Goal: Task Accomplishment & Management: Manage account settings

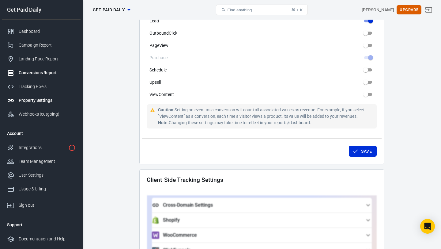
click at [35, 73] on div "Conversions Report" at bounding box center [47, 73] width 57 height 6
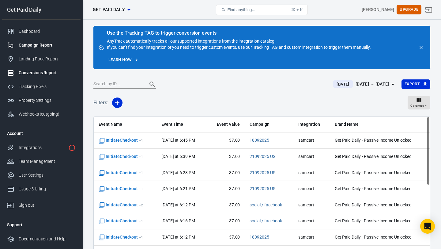
click at [47, 47] on div "Campaign Report" at bounding box center [47, 45] width 57 height 6
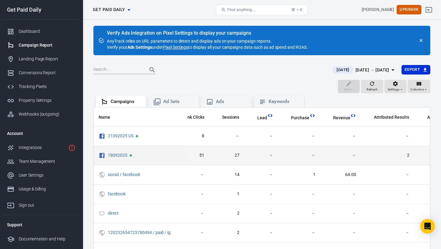
scroll to position [0, 147]
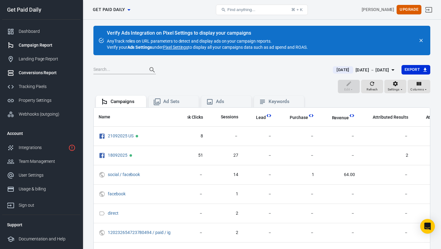
click at [43, 74] on div "Conversions Report" at bounding box center [47, 73] width 57 height 6
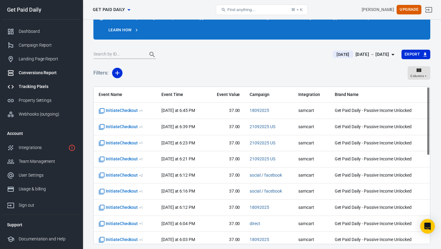
scroll to position [51, 0]
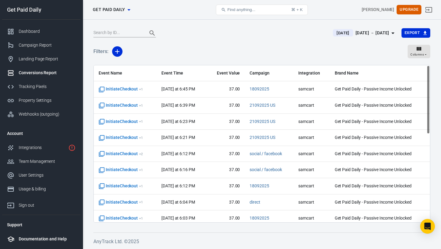
click at [21, 236] on div "Documentation and Help" at bounding box center [47, 239] width 57 height 6
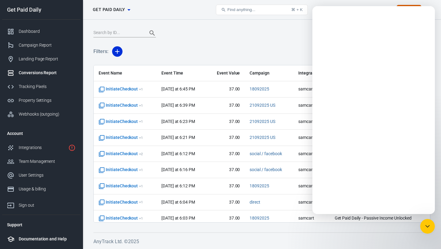
scroll to position [0, 0]
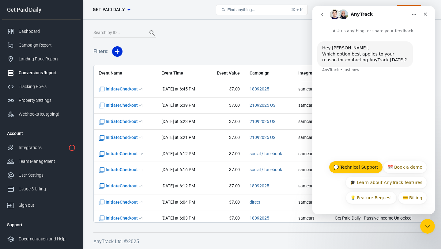
click at [374, 165] on button "💬 Technical Support" at bounding box center [356, 167] width 54 height 12
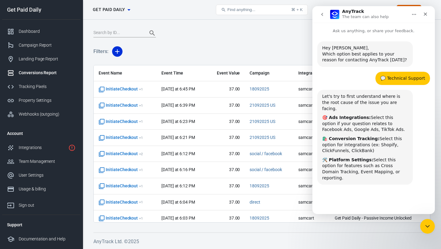
scroll to position [23, 0]
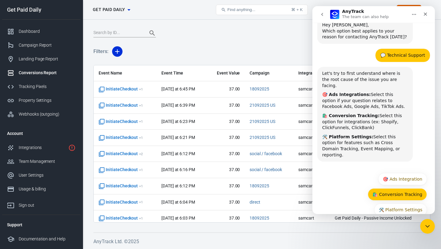
click at [386, 188] on button "🛍️ Conversion Tracking" at bounding box center [397, 194] width 59 height 12
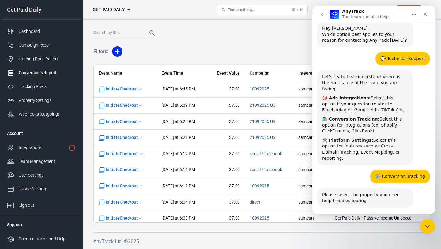
scroll to position [35, 0]
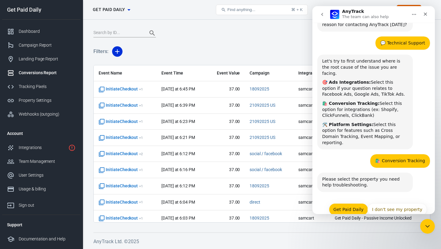
click at [360, 203] on button "Get Paid Daily" at bounding box center [348, 209] width 39 height 12
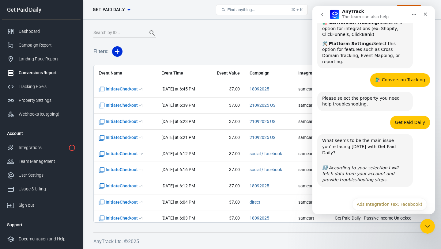
scroll to position [120, 0]
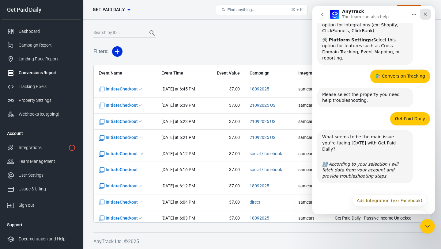
click at [423, 17] on div "Close" at bounding box center [425, 14] width 11 height 11
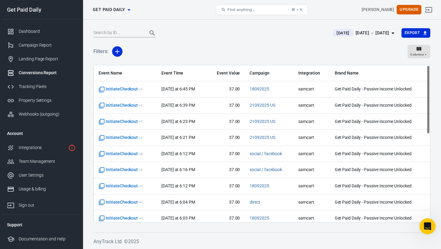
click at [430, 225] on icon "Open Intercom Messenger" at bounding box center [427, 225] width 10 height 10
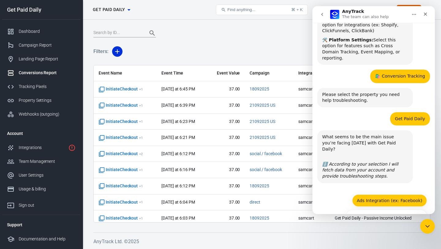
click at [379, 194] on button "Ads Integration (ex: Facebook)" at bounding box center [389, 200] width 75 height 12
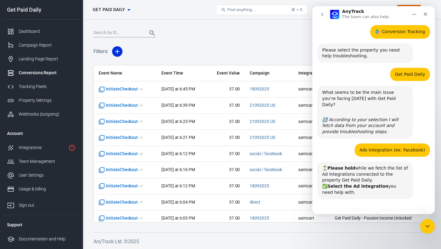
scroll to position [165, 0]
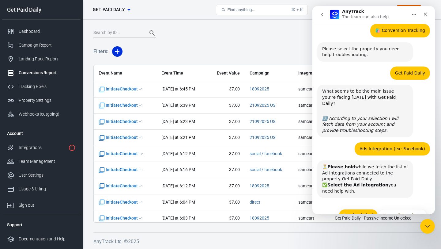
click at [363, 209] on button "FacebookPixel" at bounding box center [358, 215] width 39 height 12
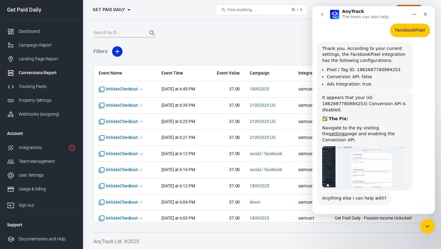
scroll to position [346, 0]
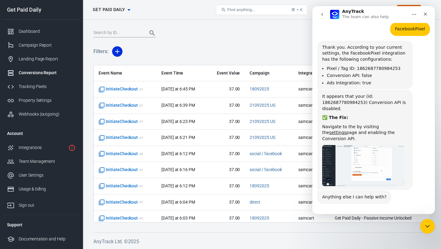
click at [338, 146] on img "AnyTrack says…" at bounding box center [363, 165] width 82 height 41
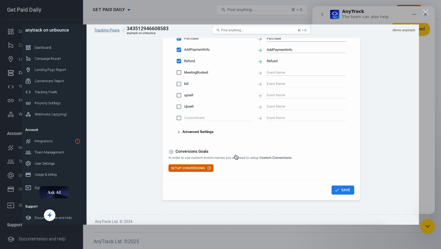
click at [36, 96] on img "Close" at bounding box center [220, 125] width 397 height 200
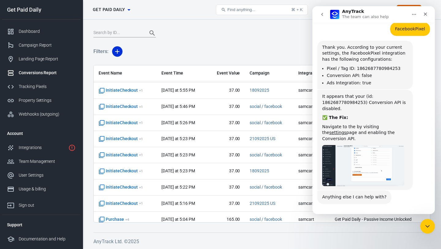
scroll to position [201, 0]
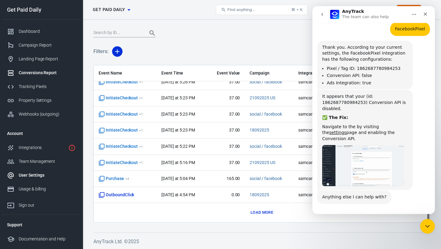
click at [41, 173] on div "User Settings" at bounding box center [47, 175] width 57 height 6
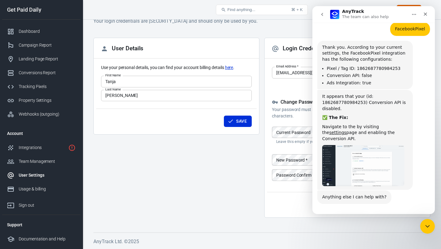
click at [355, 145] on img "AnyTrack says…" at bounding box center [363, 165] width 82 height 41
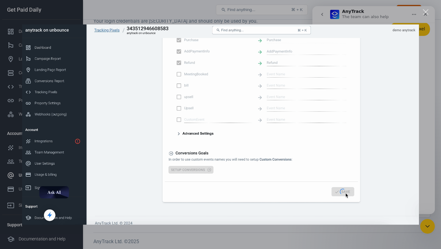
click at [428, 14] on div "Close" at bounding box center [426, 12] width 6 height 6
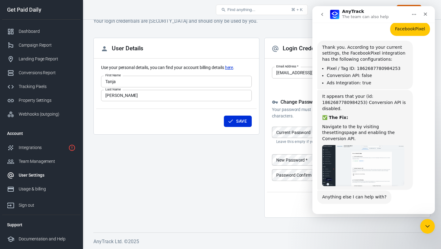
click at [347, 130] on link "settings" at bounding box center [337, 132] width 17 height 5
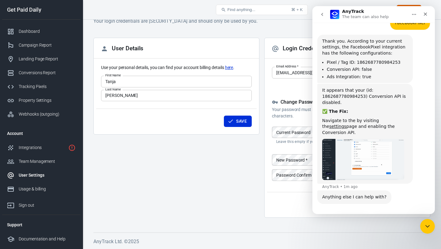
click at [355, 139] on img "AnyTrack says…" at bounding box center [363, 159] width 82 height 41
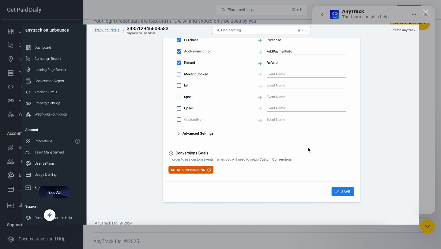
scroll to position [0, 0]
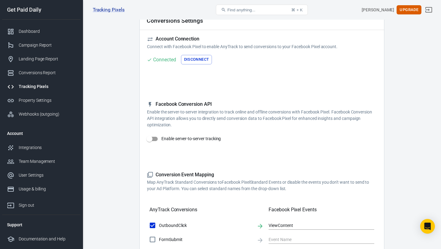
scroll to position [35, 0]
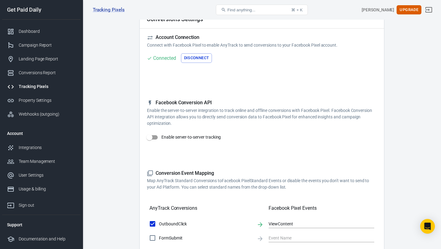
click at [156, 137] on input "Enable server-to-server tracking" at bounding box center [149, 137] width 35 height 12
checkbox input "false"
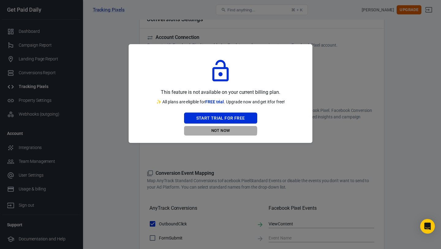
click at [217, 130] on button "Not Now" at bounding box center [220, 130] width 73 height 9
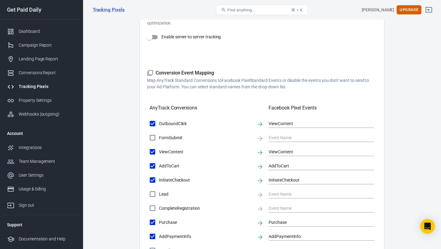
scroll to position [135, 0]
click at [23, 237] on div "Documentation and Help" at bounding box center [47, 239] width 57 height 6
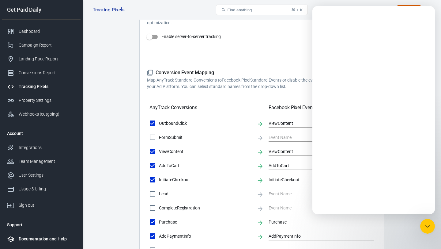
scroll to position [0, 0]
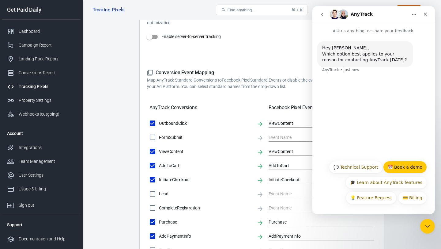
click at [397, 169] on button "📅 Book a demo" at bounding box center [405, 167] width 44 height 12
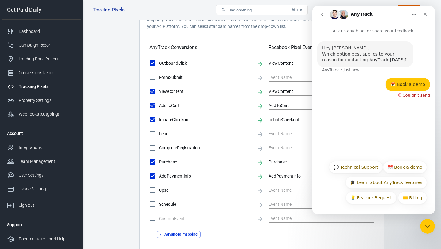
scroll to position [197, 0]
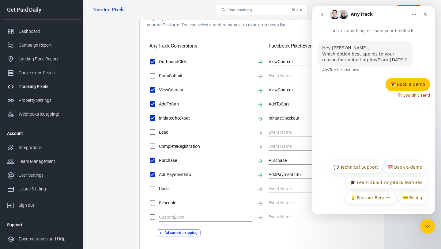
click at [408, 84] on div "📅 Book a demo" at bounding box center [408, 85] width 35 height 6
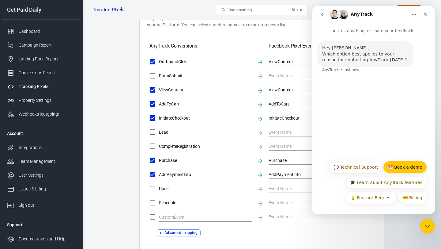
click at [397, 166] on button "📅 Book a demo" at bounding box center [405, 167] width 44 height 12
click at [397, 157] on div "Hey Tanja, Which option best applies to your reason for contacting AnyTrack tod…" at bounding box center [374, 95] width 123 height 123
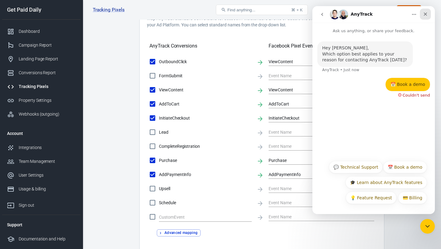
click at [429, 13] on div "Close" at bounding box center [425, 14] width 11 height 11
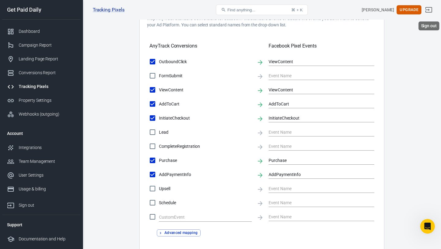
scroll to position [0, 0]
